Goal: Navigation & Orientation: Find specific page/section

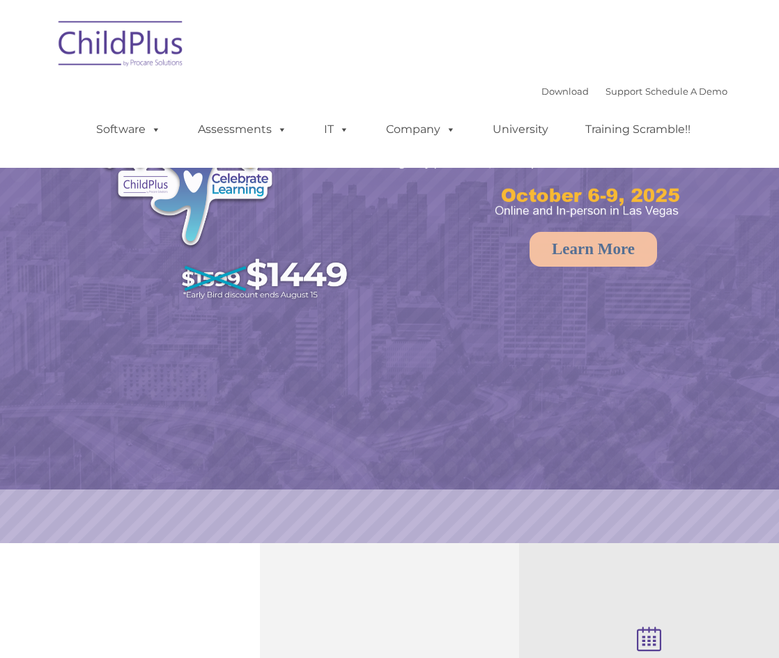
select select "MEDIUM"
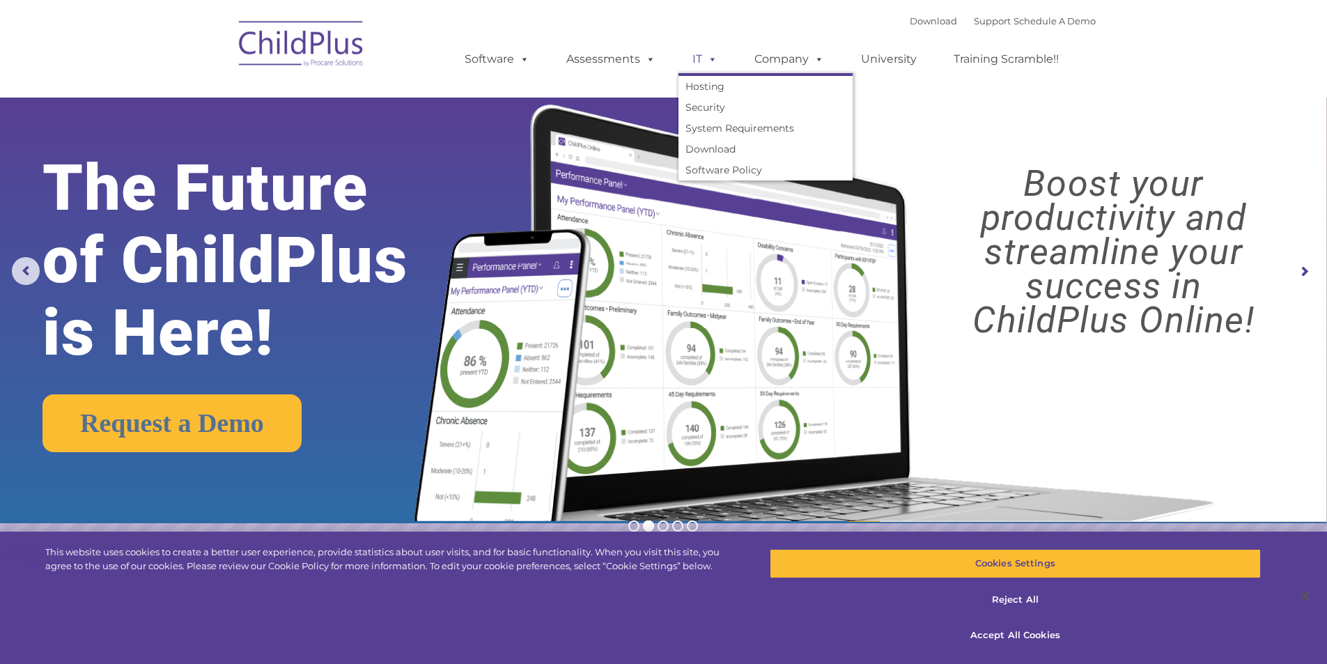
click at [702, 49] on link "IT" at bounding box center [705, 59] width 53 height 28
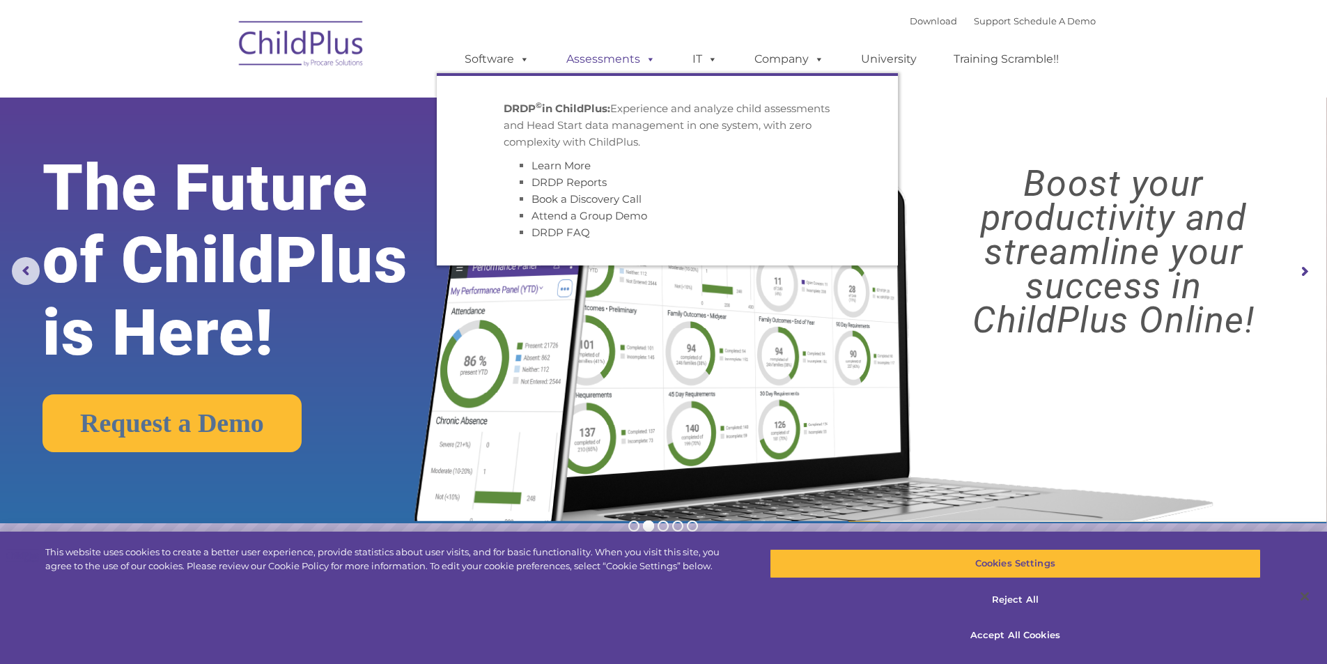
click at [631, 60] on link "Assessments" at bounding box center [611, 59] width 117 height 28
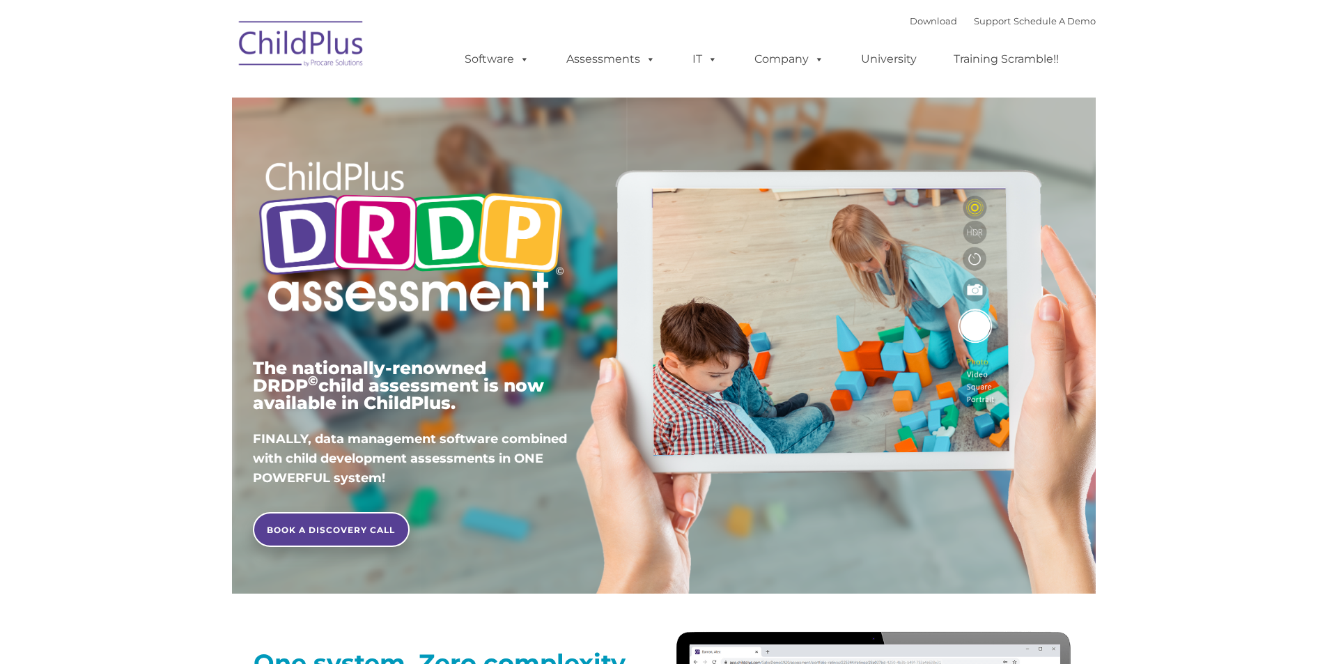
type input ""
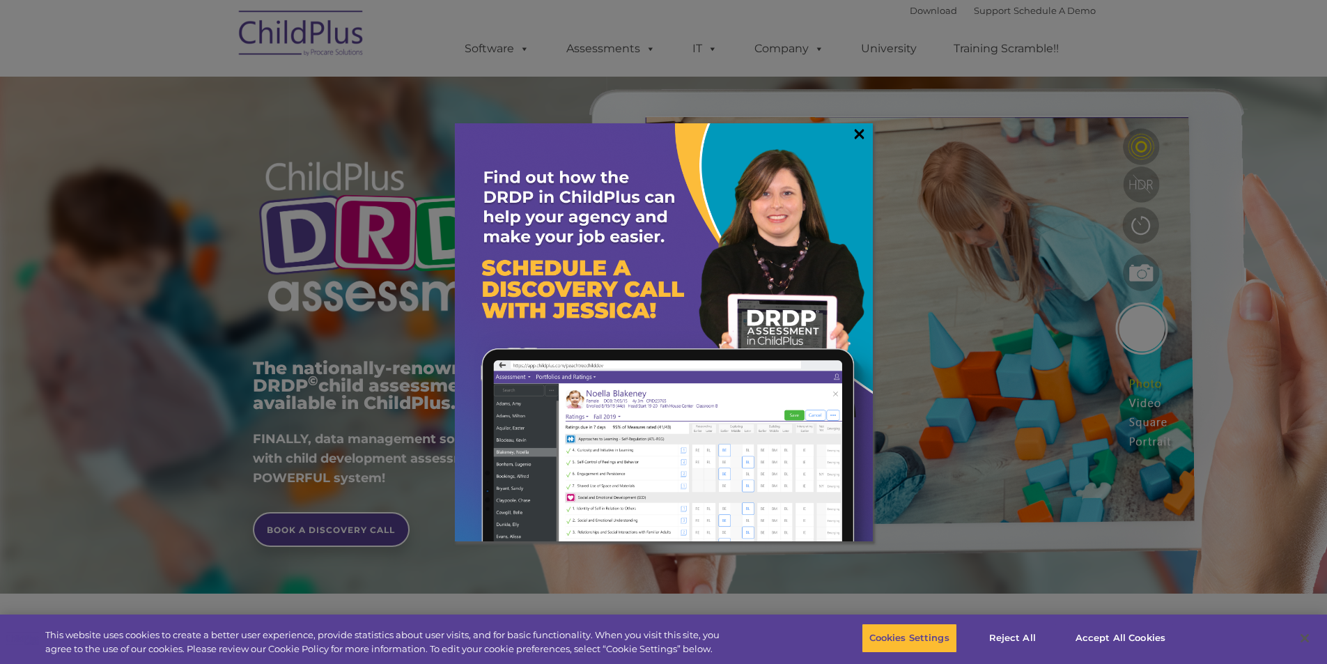
click at [856, 130] on link "×" at bounding box center [859, 134] width 16 height 14
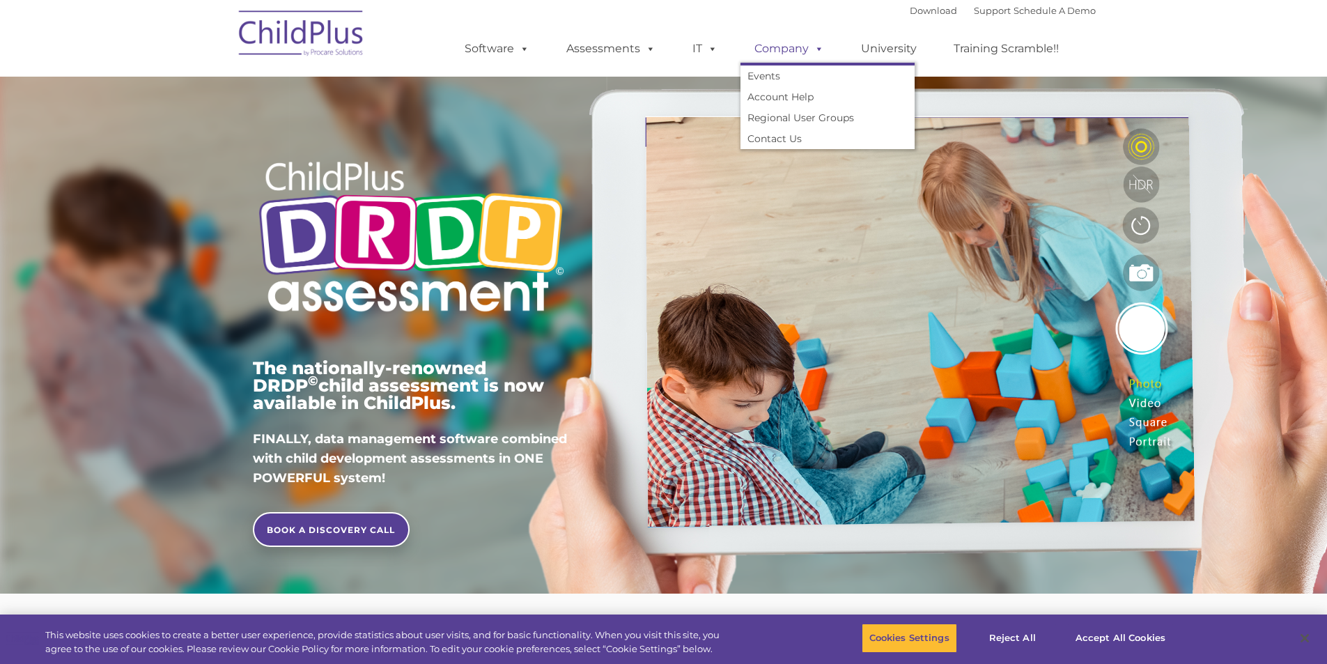
click at [764, 51] on link "Company" at bounding box center [790, 49] width 98 height 28
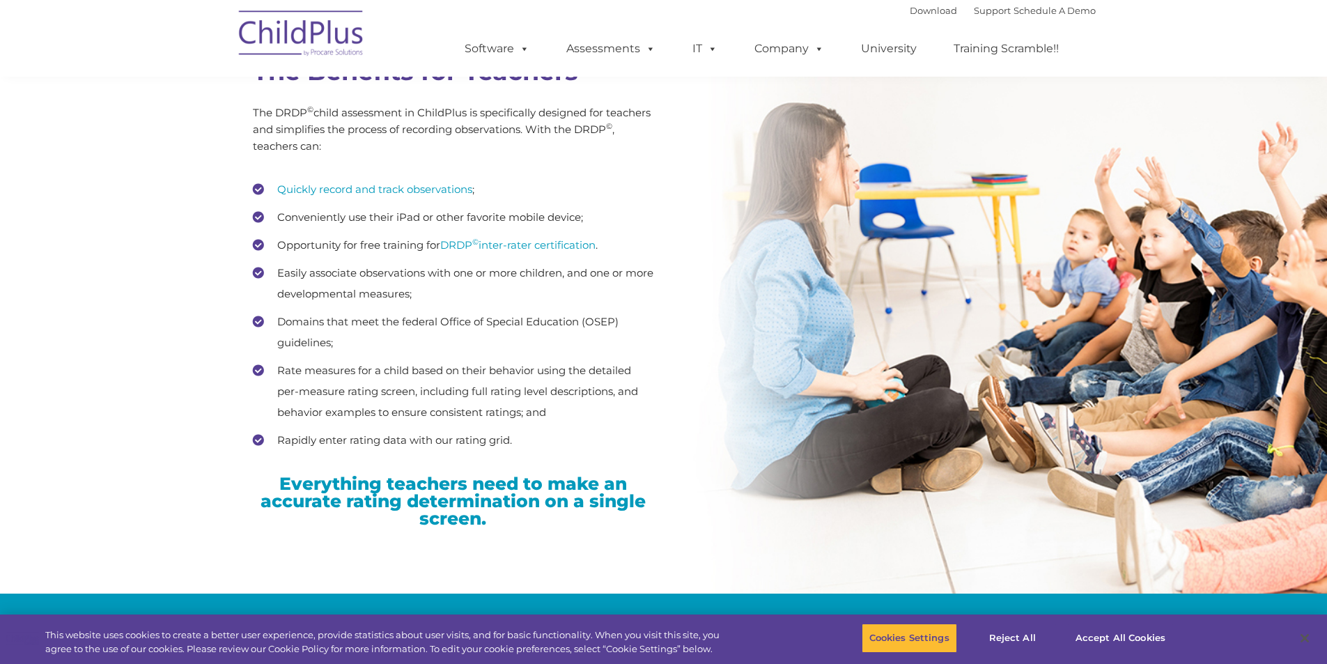
scroll to position [1983, 0]
